Goal: Information Seeking & Learning: Learn about a topic

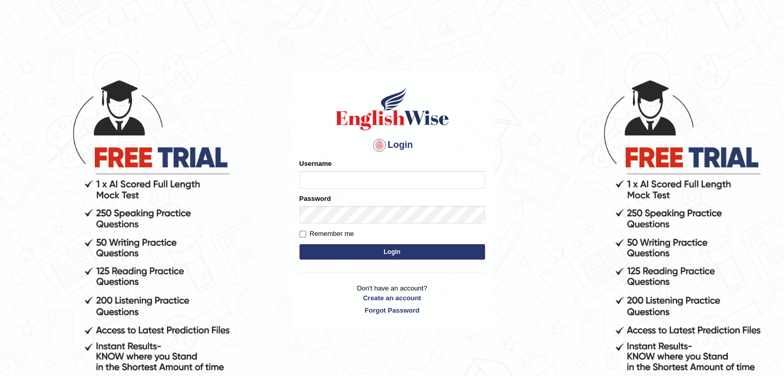
type input "PunamRijal"
click at [399, 252] on button "Login" at bounding box center [391, 251] width 185 height 15
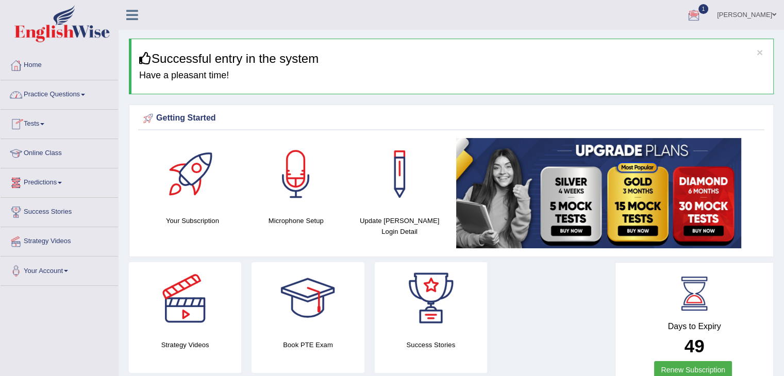
click at [75, 97] on link "Practice Questions" at bounding box center [59, 93] width 117 height 26
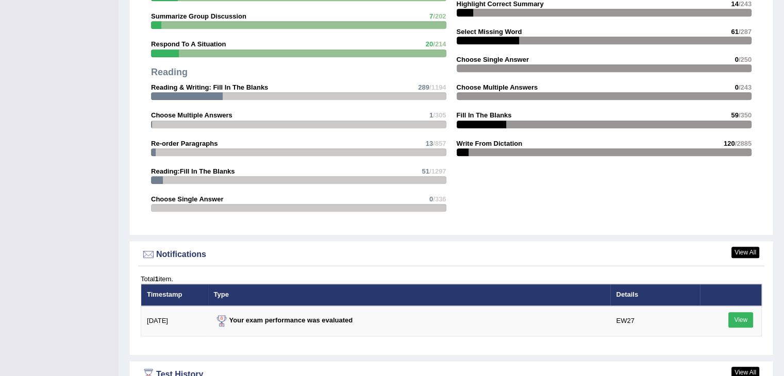
scroll to position [1291, 0]
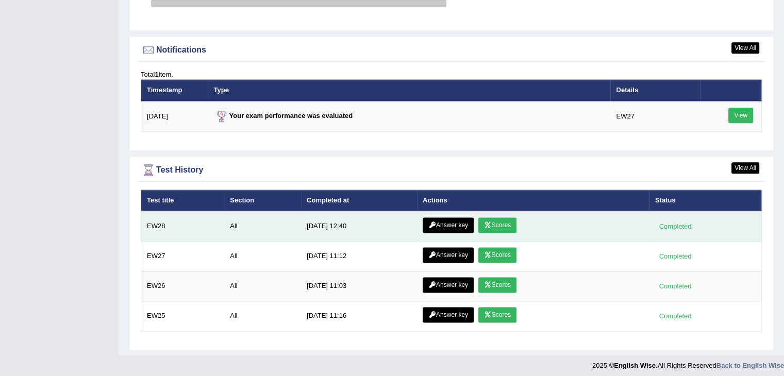
click at [449, 219] on link "Answer key" at bounding box center [447, 224] width 51 height 15
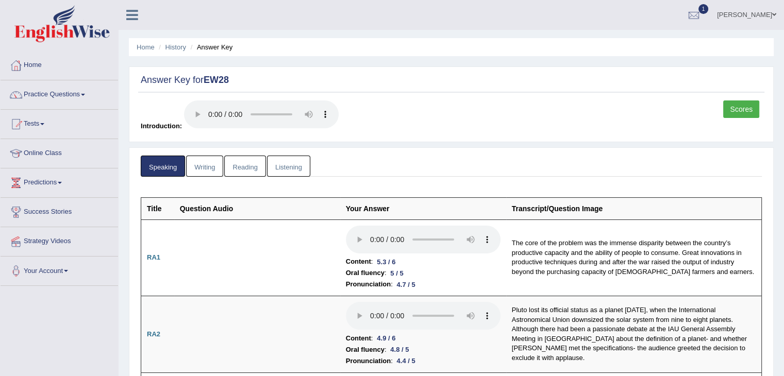
click at [210, 164] on link "Writing" at bounding box center [204, 166] width 37 height 21
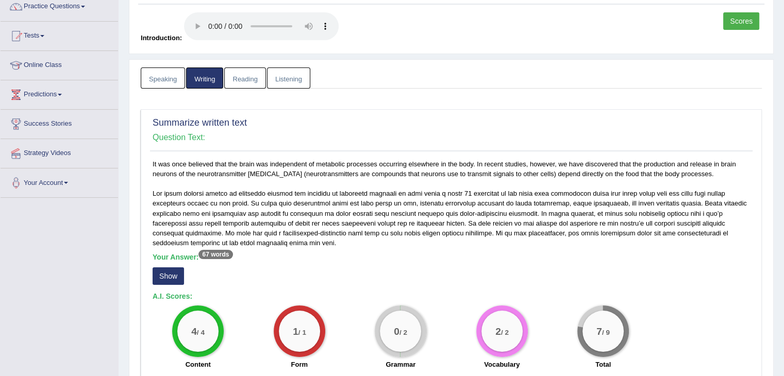
scroll to position [72, 0]
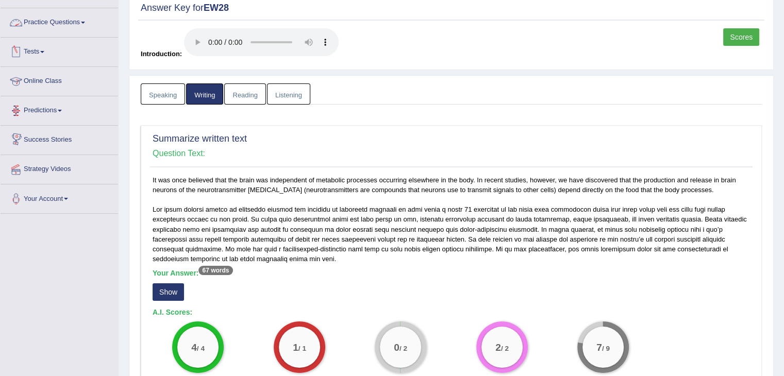
click at [79, 28] on link "Practice Questions" at bounding box center [59, 21] width 117 height 26
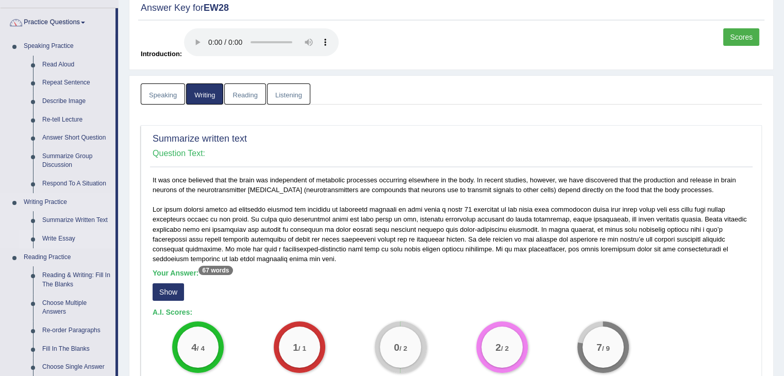
click at [68, 238] on link "Write Essay" at bounding box center [77, 239] width 78 height 19
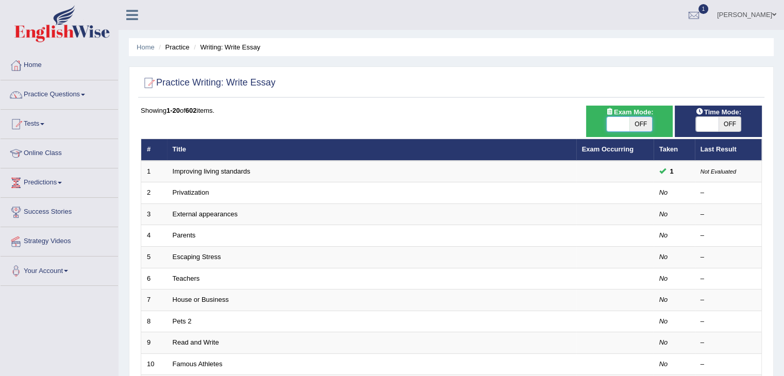
click at [619, 127] on span at bounding box center [617, 124] width 23 height 14
checkbox input "true"
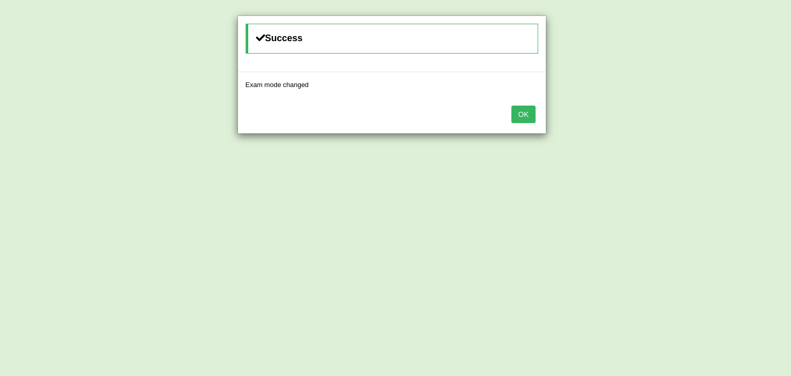
click at [525, 115] on button "OK" at bounding box center [524, 115] width 24 height 18
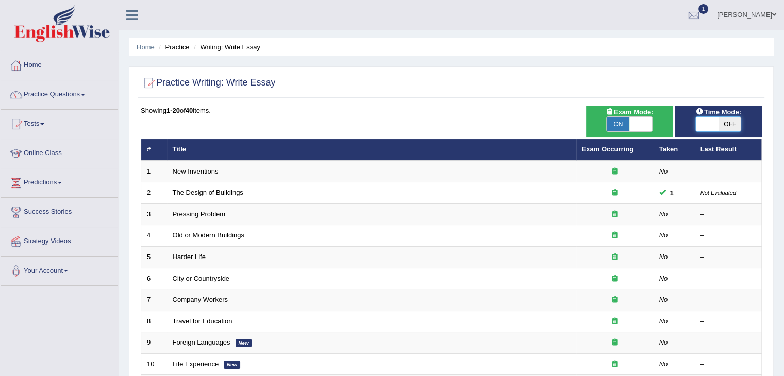
click at [702, 124] on span at bounding box center [706, 124] width 23 height 14
checkbox input "true"
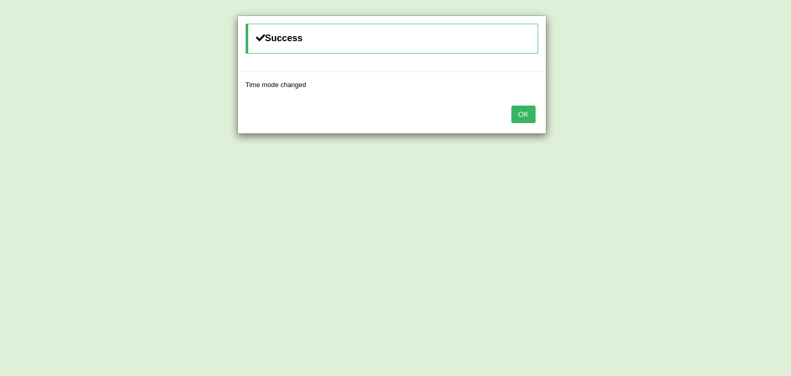
click at [533, 112] on button "OK" at bounding box center [524, 115] width 24 height 18
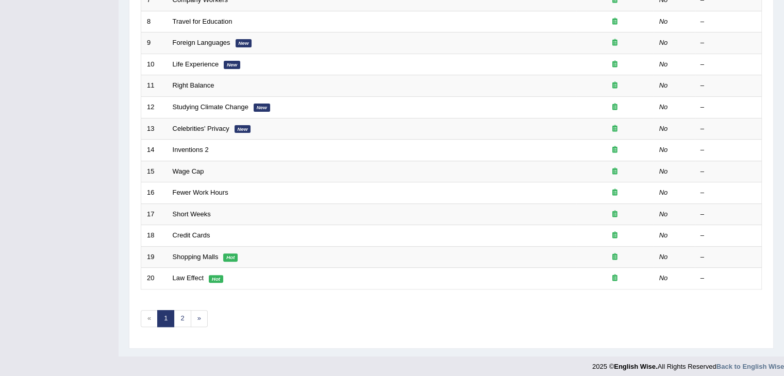
scroll to position [303, 0]
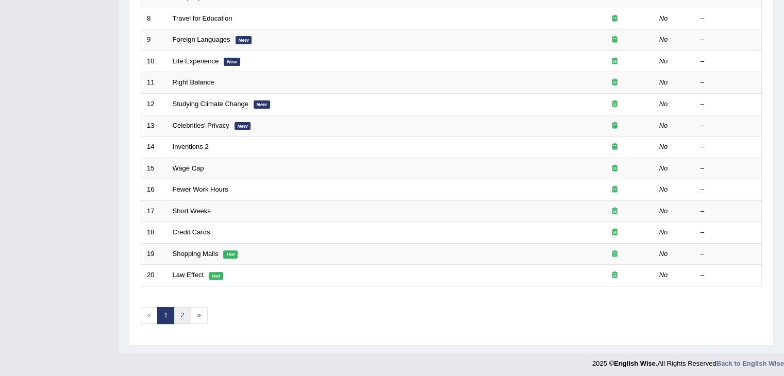
click at [177, 316] on link "2" at bounding box center [182, 315] width 17 height 17
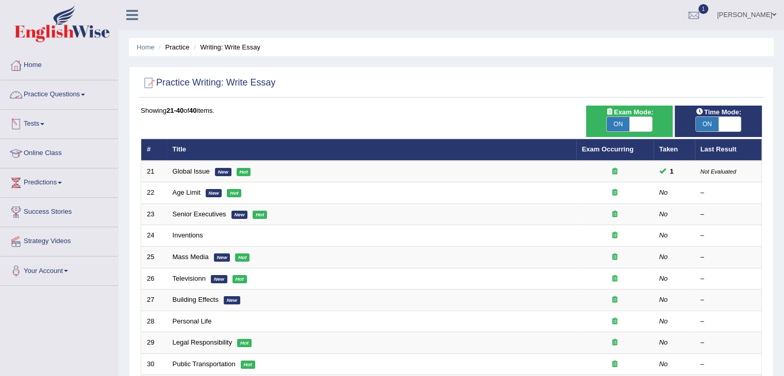
click at [64, 97] on link "Practice Questions" at bounding box center [59, 93] width 117 height 26
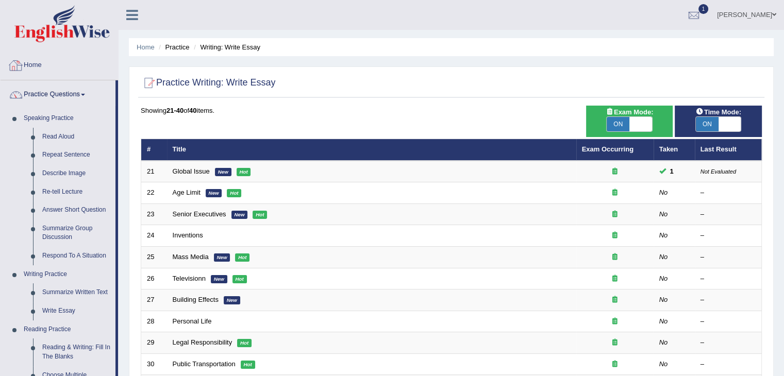
click at [38, 62] on link "Home" at bounding box center [59, 64] width 117 height 26
